Goal: Transaction & Acquisition: Purchase product/service

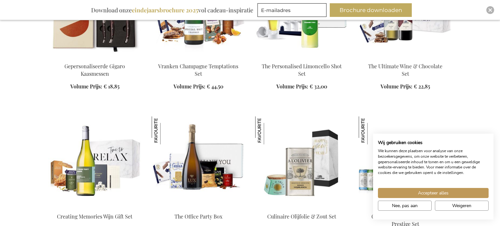
scroll to position [468, 0]
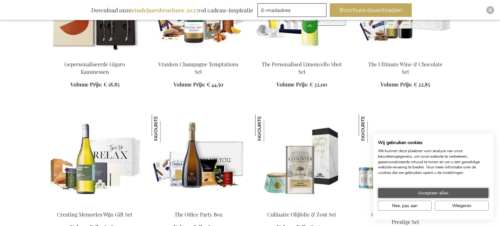
click at [432, 195] on span "Accepteer alles" at bounding box center [433, 193] width 31 height 7
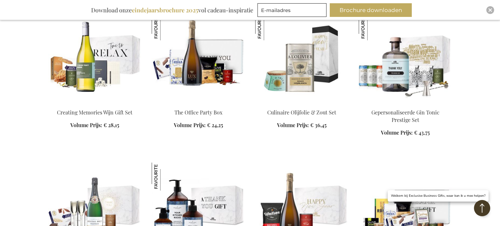
scroll to position [572, 0]
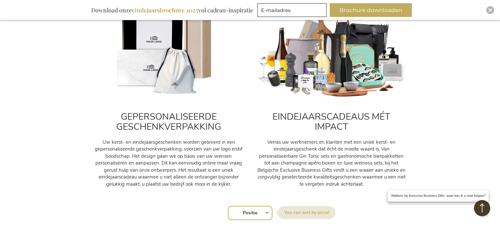
scroll to position [260, 0]
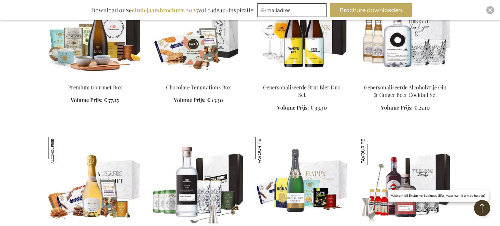
scroll to position [1691, 0]
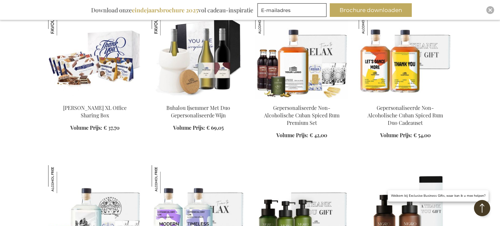
scroll to position [1965, 0]
